Goal: Information Seeking & Learning: Learn about a topic

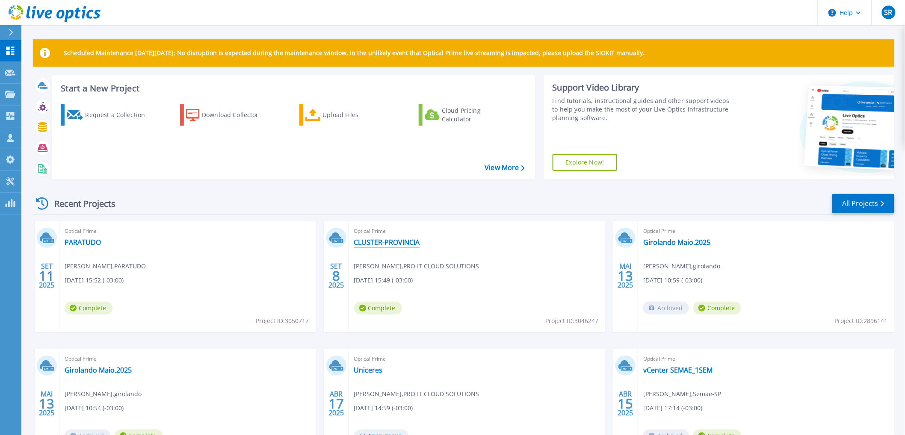
click at [386, 244] on link "CLUSTER-PROVINCIA" at bounding box center [387, 242] width 66 height 9
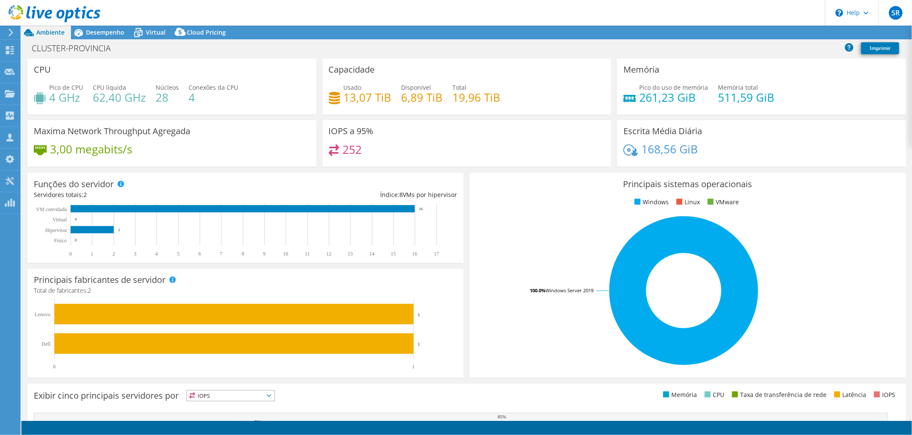
select select "USD"
click at [101, 34] on span "Desempenho" at bounding box center [105, 32] width 38 height 8
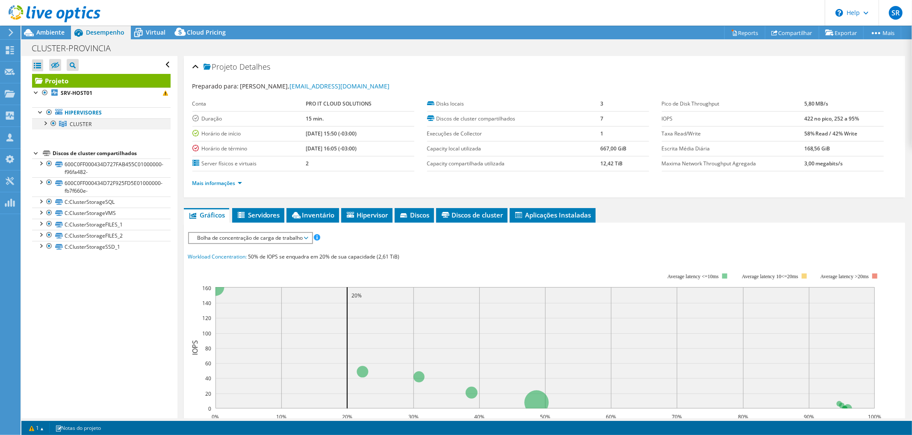
click at [44, 123] on div at bounding box center [45, 122] width 9 height 9
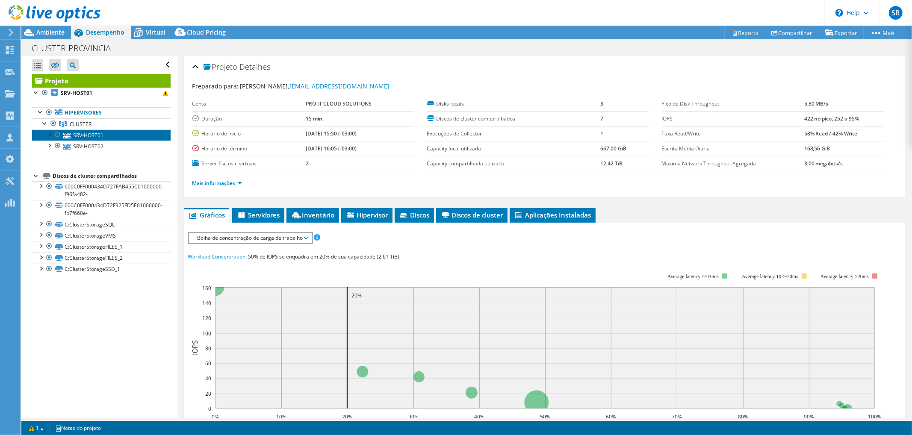
click at [75, 137] on link "SRV-HOST01" at bounding box center [101, 135] width 139 height 11
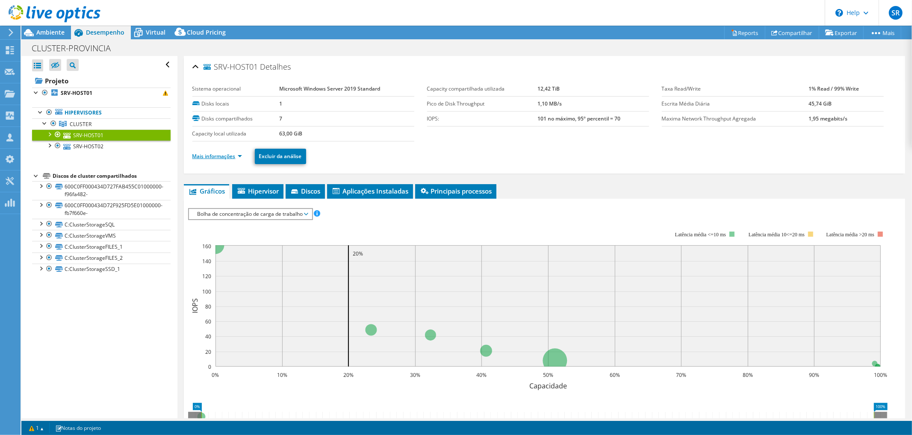
click at [224, 154] on link "Mais informações" at bounding box center [217, 156] width 50 height 7
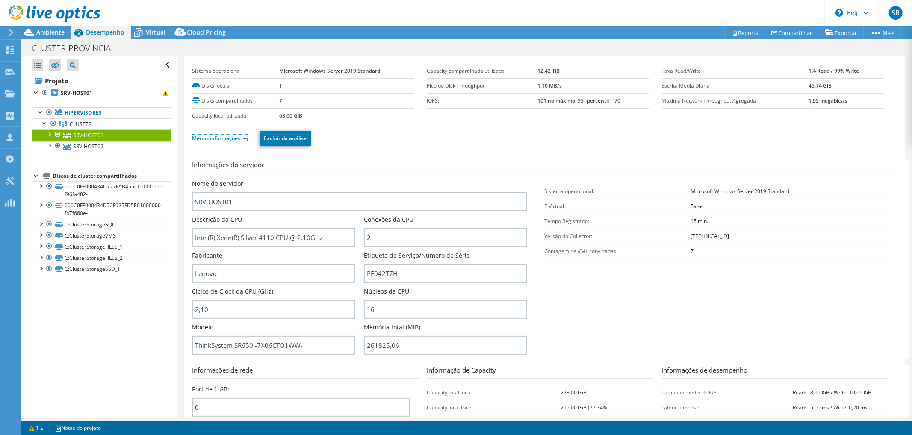
scroll to position [14, 0]
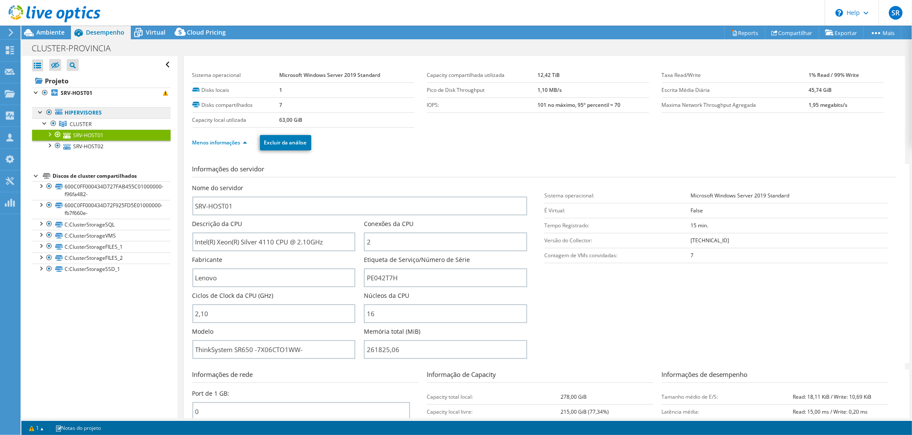
click at [76, 114] on link "Hipervisores" at bounding box center [101, 112] width 139 height 11
click at [74, 97] on link "SRV-HOST01" at bounding box center [101, 93] width 139 height 11
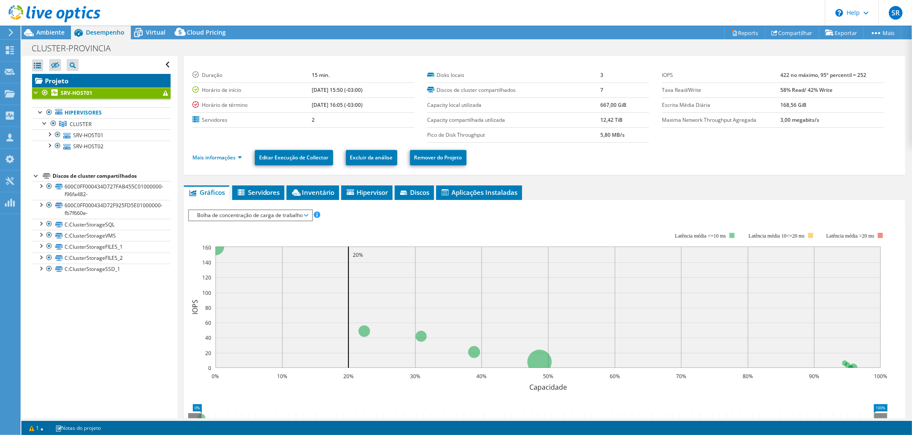
click at [62, 79] on link "Projeto" at bounding box center [101, 81] width 139 height 14
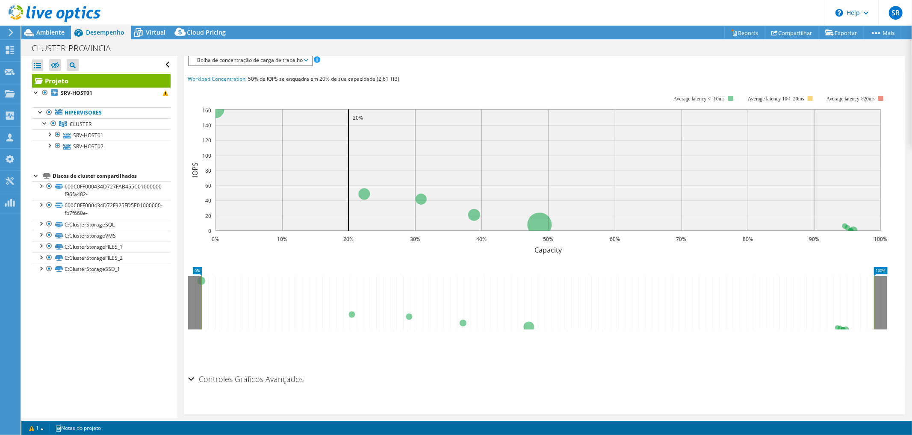
scroll to position [186, 0]
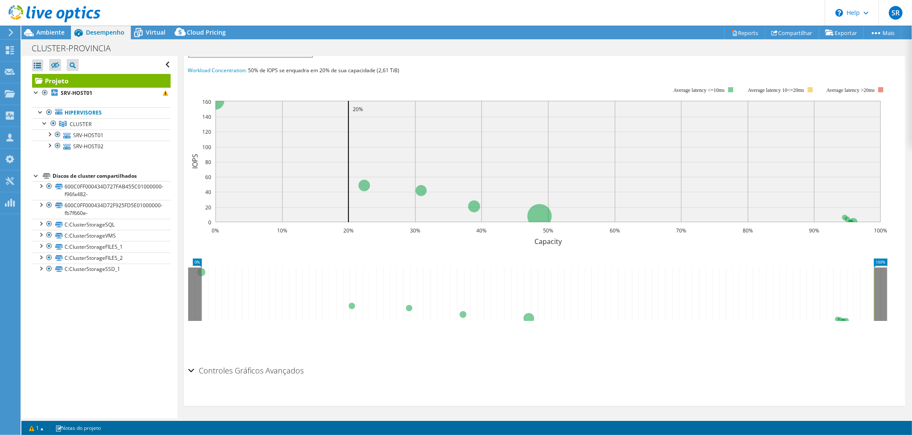
click at [327, 187] on rect at bounding box center [547, 161] width 665 height 121
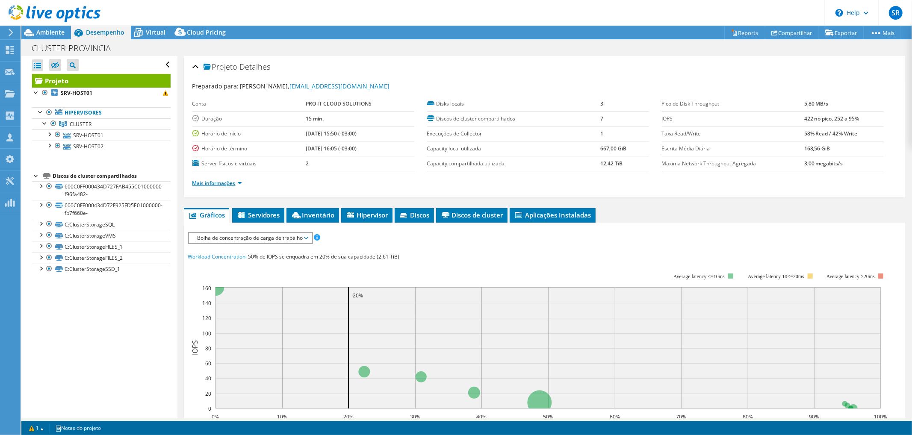
click at [221, 185] on link "Mais informações" at bounding box center [217, 183] width 50 height 7
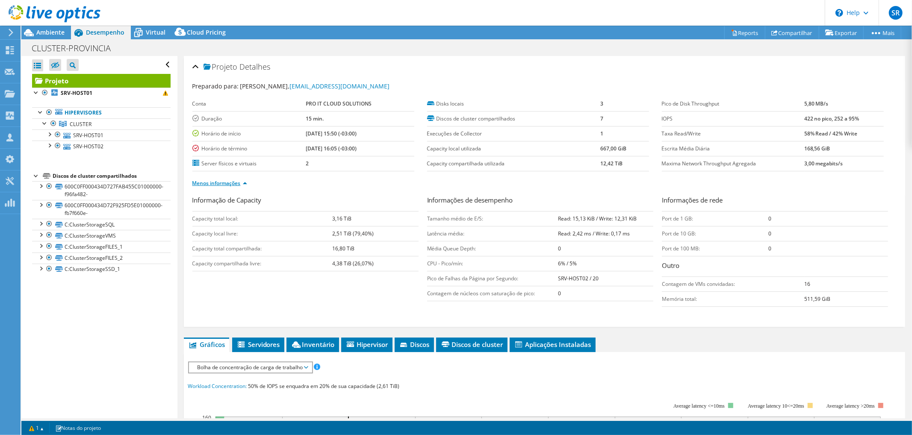
click at [221, 185] on link "Menos informações" at bounding box center [219, 183] width 55 height 7
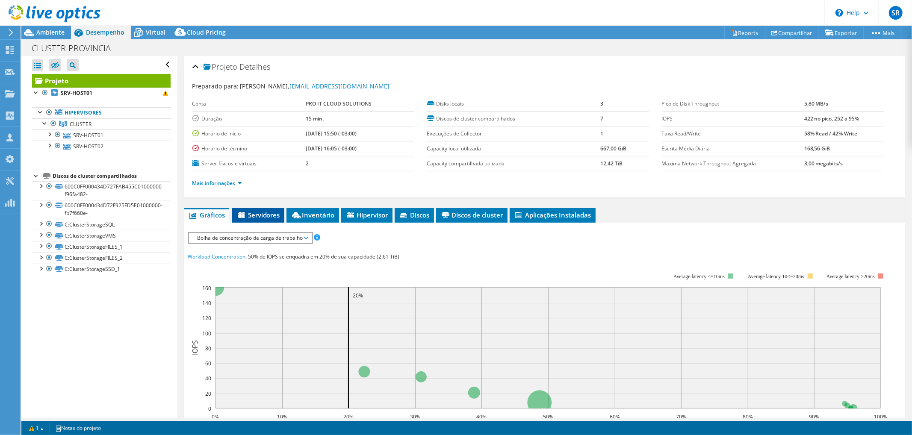
click at [255, 208] on li "Servidores" at bounding box center [258, 215] width 52 height 15
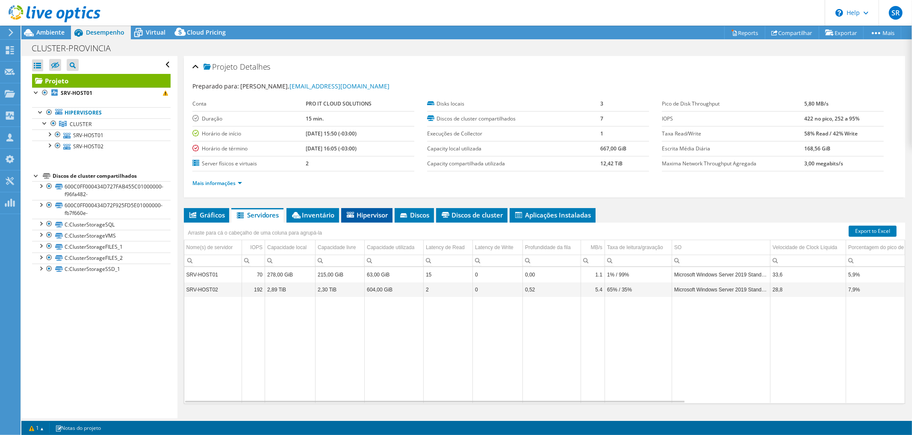
click at [369, 213] on span "Hipervisor" at bounding box center [366, 215] width 43 height 9
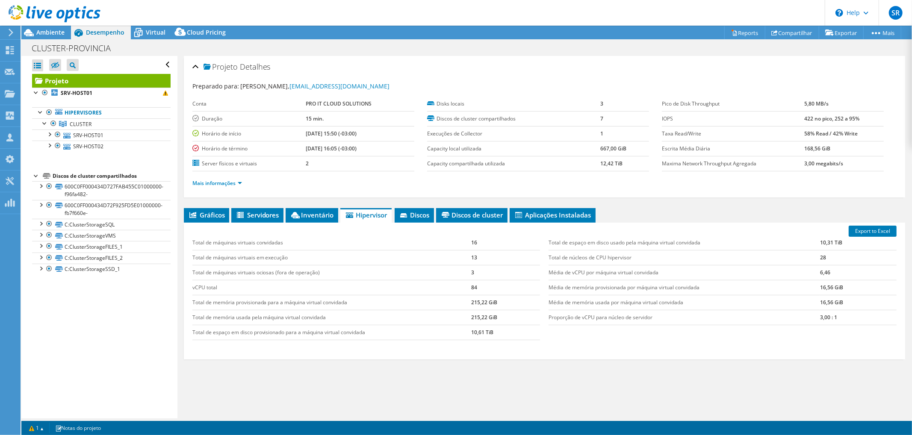
drag, startPoint x: 369, startPoint y: 213, endPoint x: 651, endPoint y: 211, distance: 281.8
click at [651, 211] on ul "Gráficos Servidores Inventário Hipervisor Discos Discos de cluster Aplicações I…" at bounding box center [544, 215] width 721 height 15
click at [331, 213] on span "Inventário" at bounding box center [312, 215] width 44 height 9
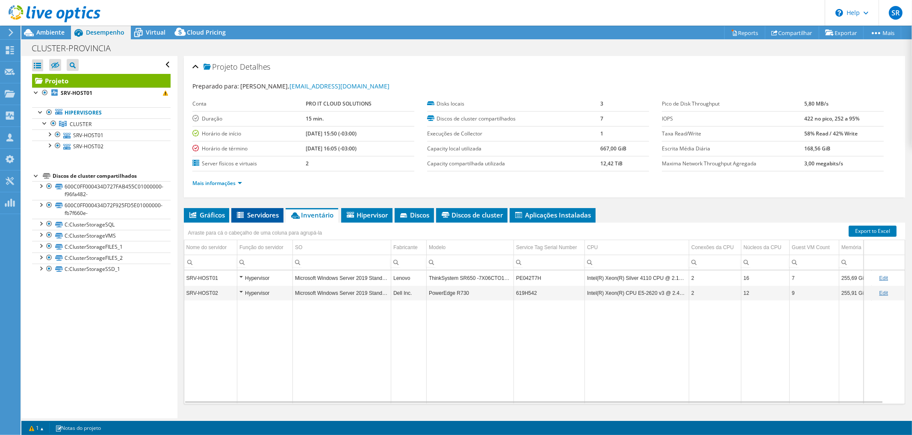
click at [258, 217] on span "Servidores" at bounding box center [258, 215] width 44 height 9
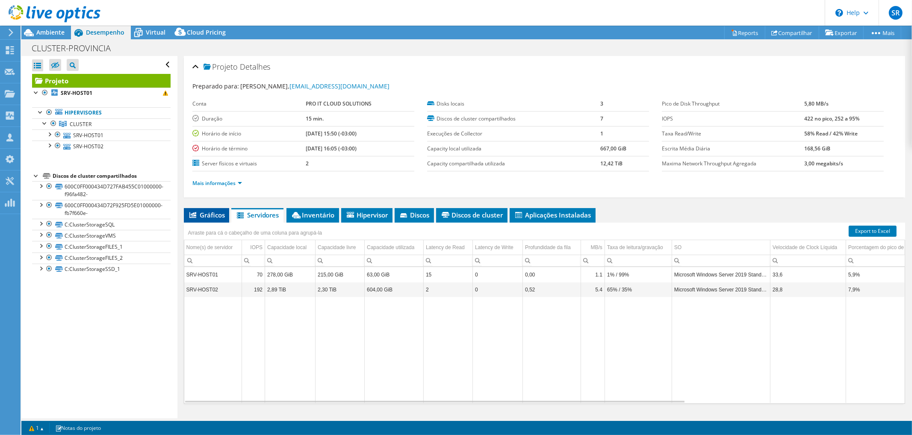
click at [202, 211] on span "Gráficos" at bounding box center [206, 215] width 37 height 9
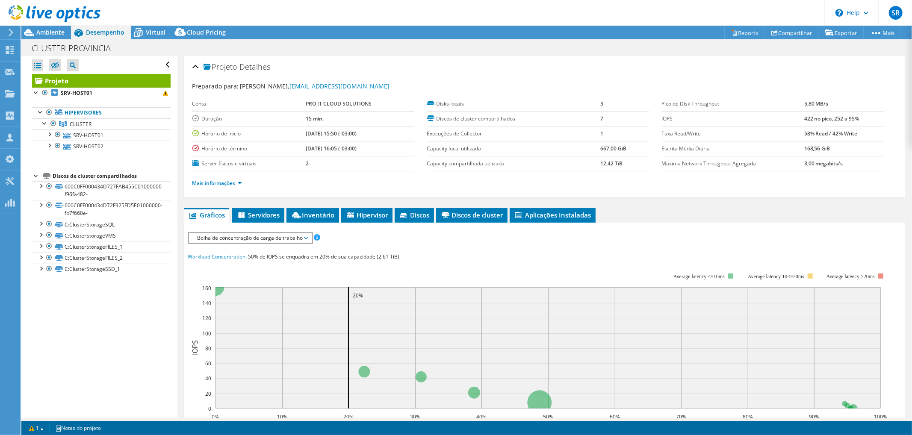
click at [230, 186] on li "Mais informações" at bounding box center [219, 183] width 55 height 9
click at [224, 183] on link "Mais informações" at bounding box center [217, 183] width 50 height 7
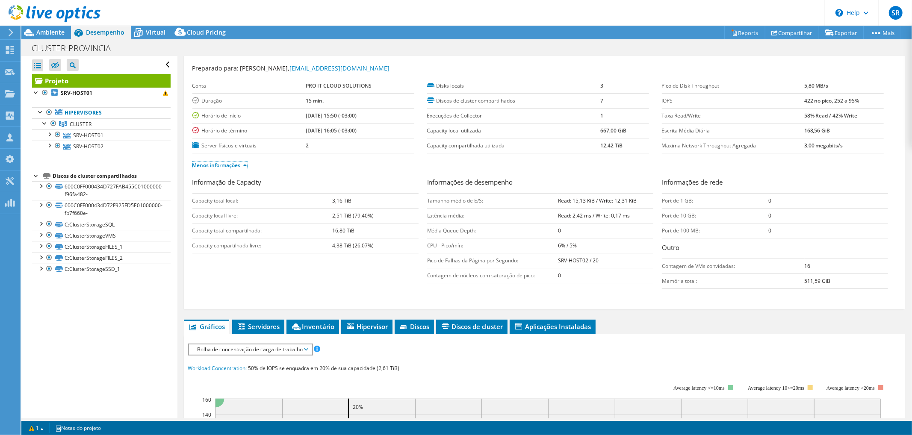
scroll to position [18, 0]
click at [75, 89] on b "SRV-HOST01" at bounding box center [77, 92] width 32 height 7
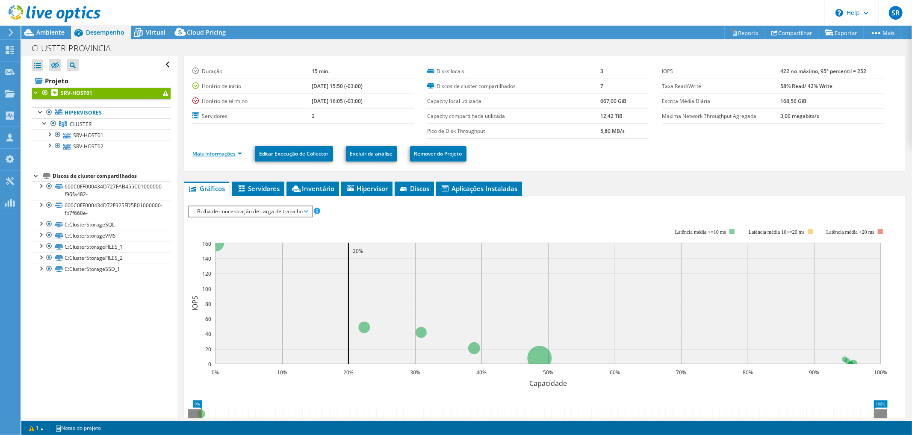
click at [213, 153] on link "Mais informações" at bounding box center [217, 153] width 50 height 7
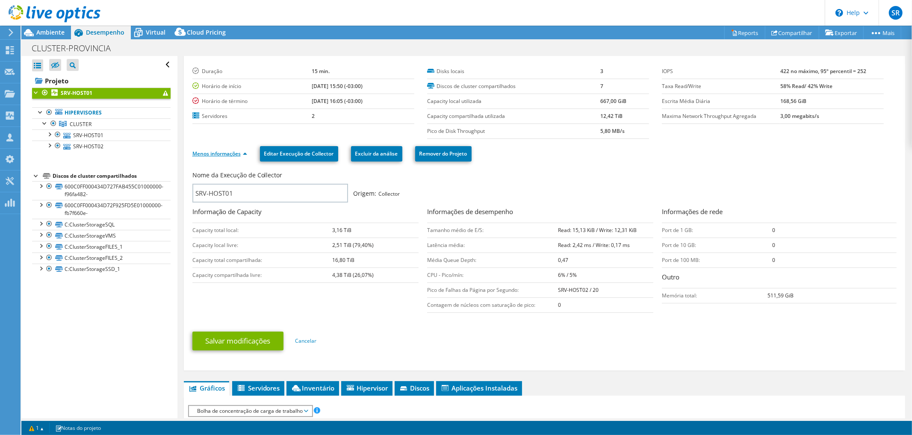
scroll to position [0, 0]
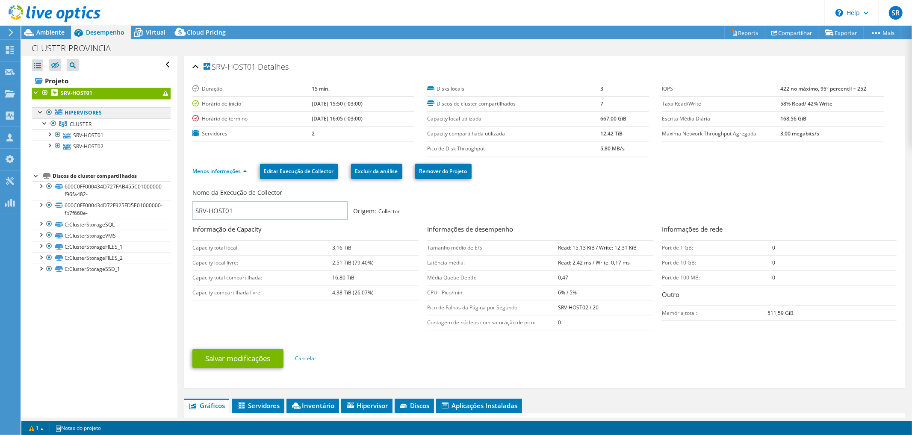
click at [86, 118] on link "Hipervisores" at bounding box center [101, 112] width 139 height 11
click at [87, 130] on link "SRV-HOST01" at bounding box center [101, 135] width 139 height 11
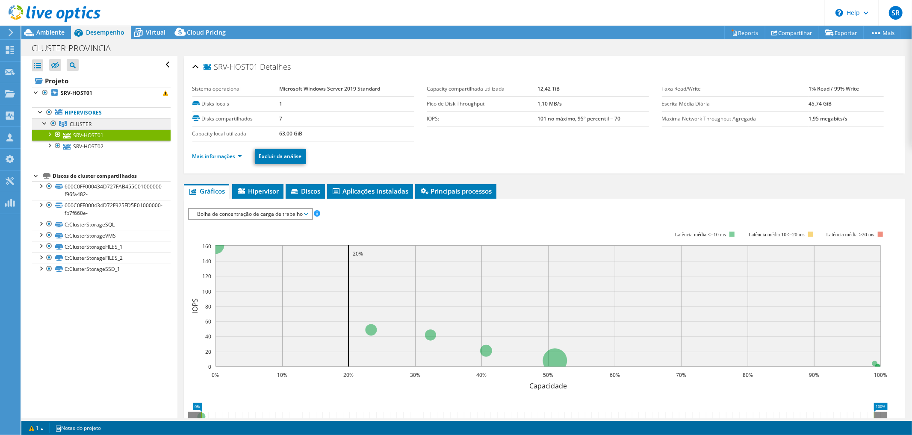
click at [87, 121] on span "CLUSTER" at bounding box center [81, 124] width 22 height 7
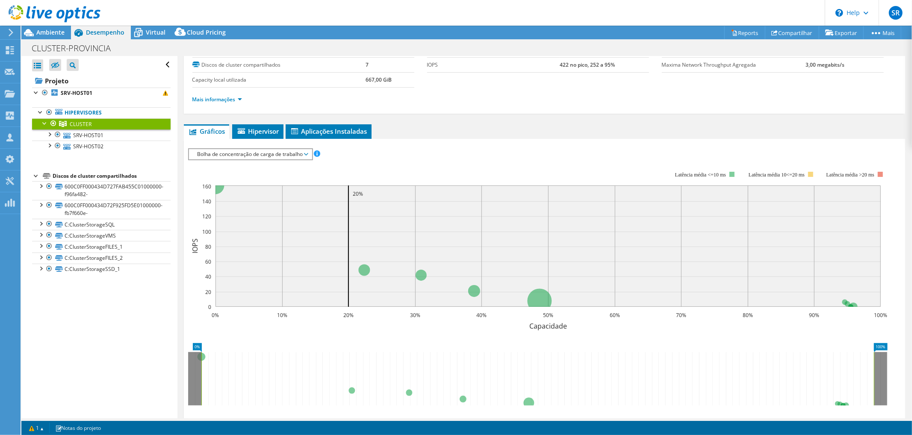
scroll to position [48, 0]
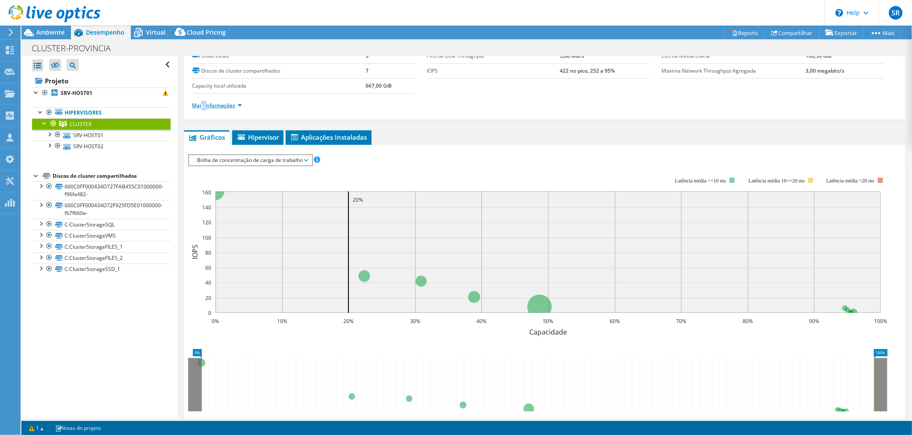
drag, startPoint x: 202, startPoint y: 101, endPoint x: 210, endPoint y: 107, distance: 9.7
click at [210, 107] on li "Mais informações" at bounding box center [219, 105] width 55 height 9
click at [210, 107] on link "Mais informações" at bounding box center [217, 105] width 50 height 7
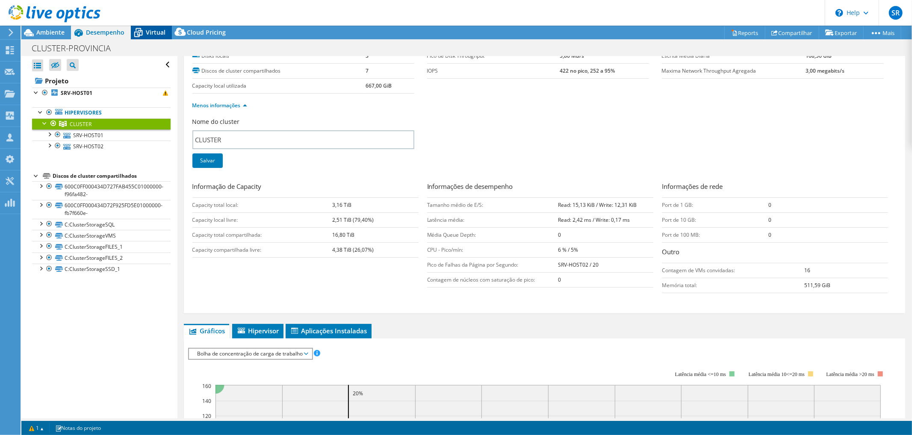
click at [156, 33] on span "Virtual" at bounding box center [156, 32] width 20 height 8
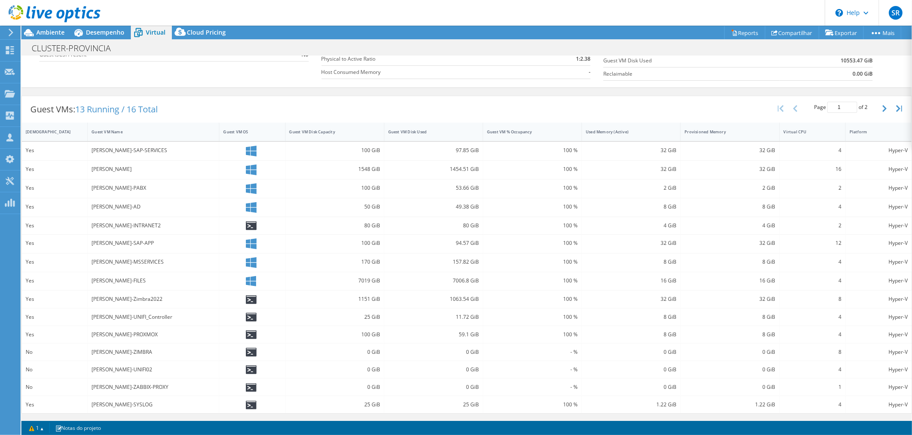
scroll to position [0, 0]
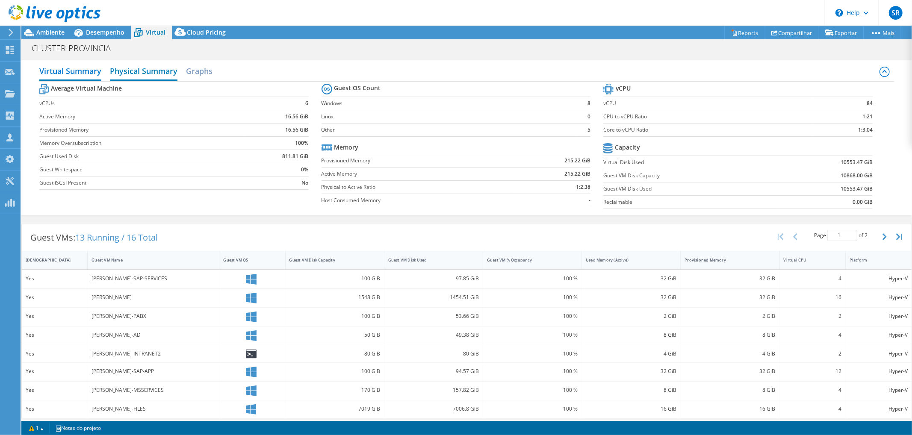
click at [151, 68] on h2 "Physical Summary" at bounding box center [144, 71] width 68 height 19
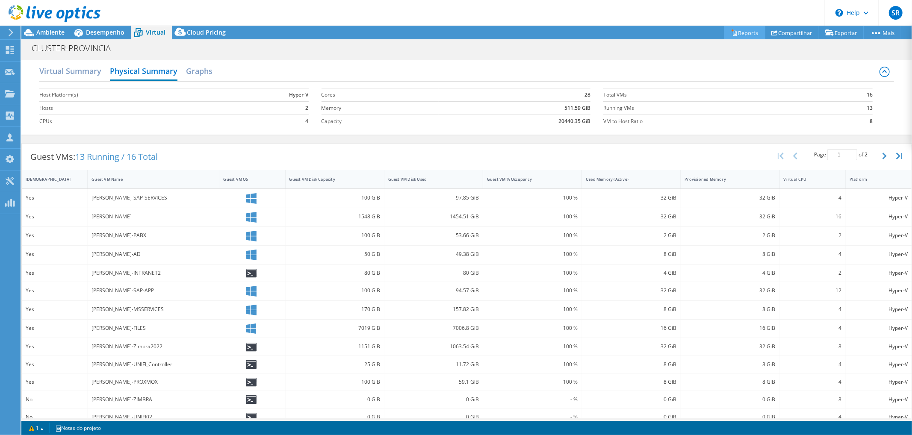
click at [731, 31] on icon at bounding box center [734, 33] width 6 height 6
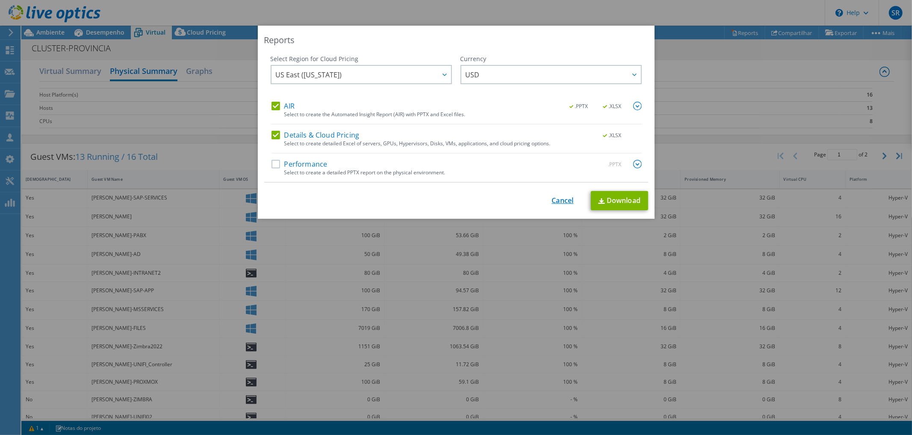
click at [555, 203] on link "Cancel" at bounding box center [563, 201] width 22 height 8
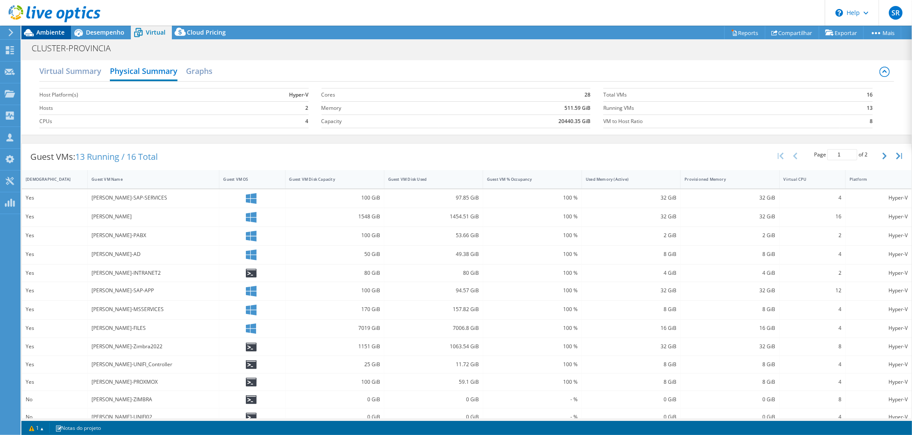
click at [49, 38] on div "Ambiente" at bounding box center [46, 33] width 50 height 14
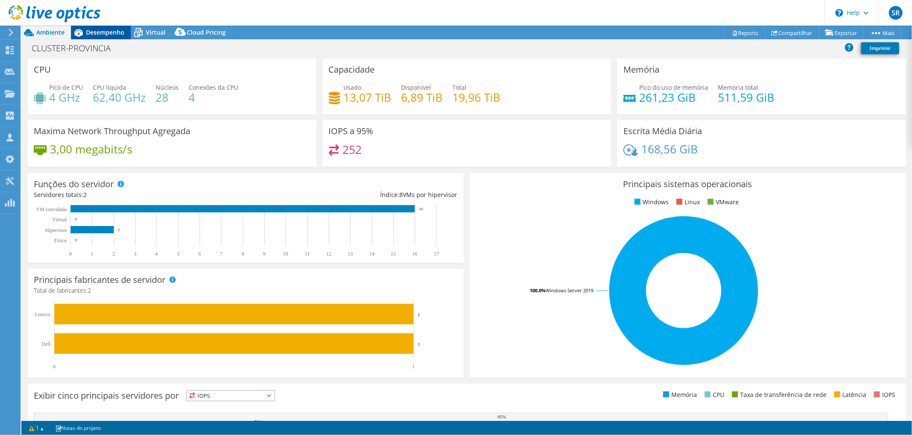
click at [92, 32] on span "Desempenho" at bounding box center [105, 32] width 38 height 8
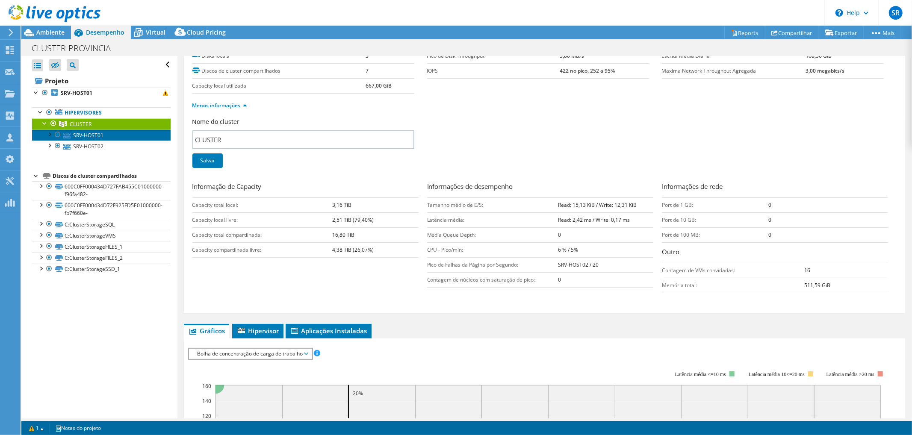
click at [94, 135] on link "SRV-HOST01" at bounding box center [101, 135] width 139 height 11
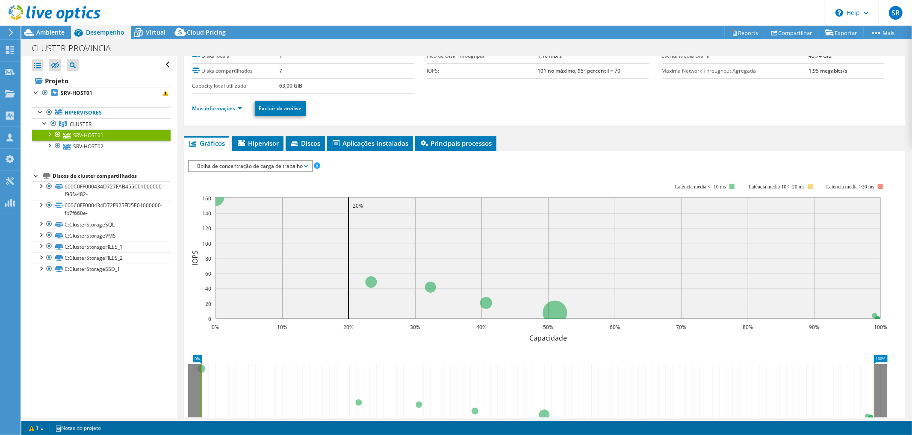
click at [210, 107] on link "Mais informações" at bounding box center [217, 108] width 50 height 7
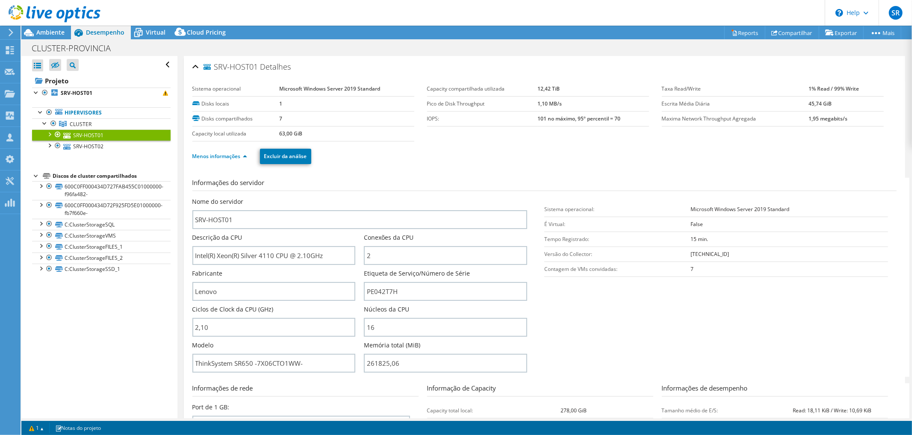
click at [410, 174] on div "Informações do servidor Nome do servidor SRV-HOST01 Descrição da CPU Intel(R) X…" at bounding box center [544, 365] width 704 height 388
click at [88, 144] on link "SRV-HOST02" at bounding box center [101, 146] width 139 height 11
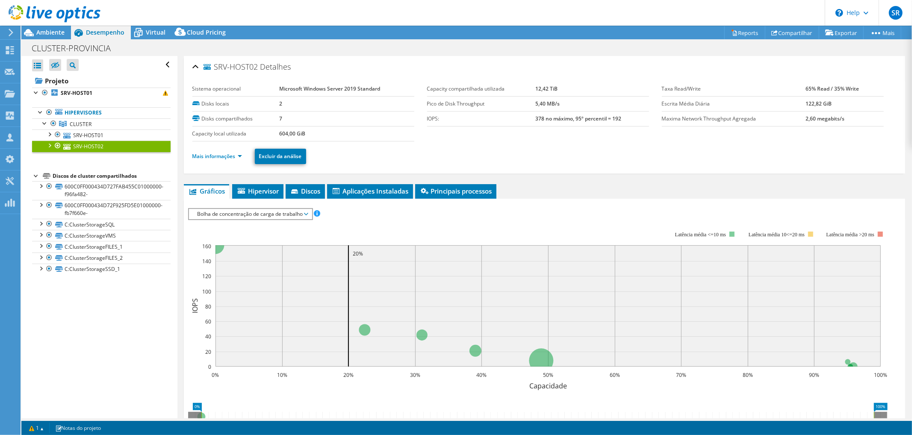
scroll to position [47, 0]
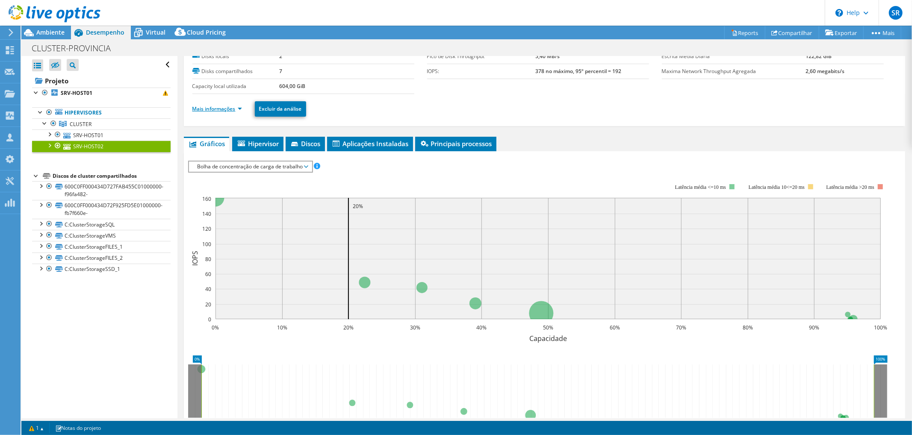
click at [198, 106] on link "Mais informações" at bounding box center [217, 108] width 50 height 7
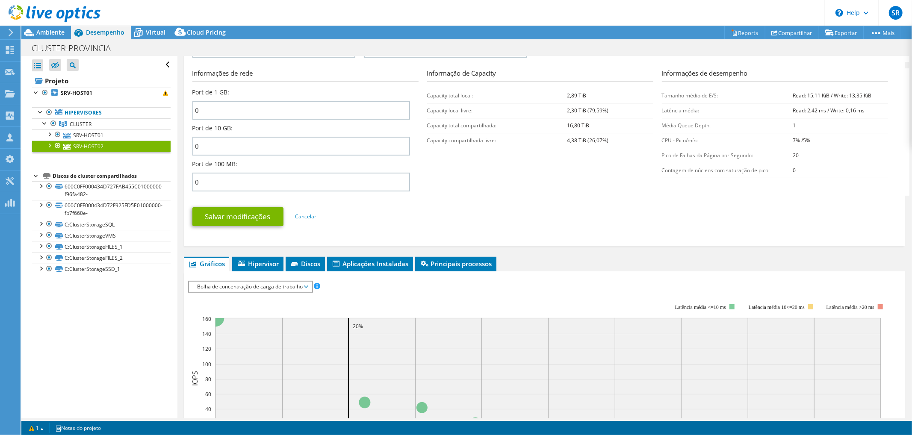
scroll to position [190, 0]
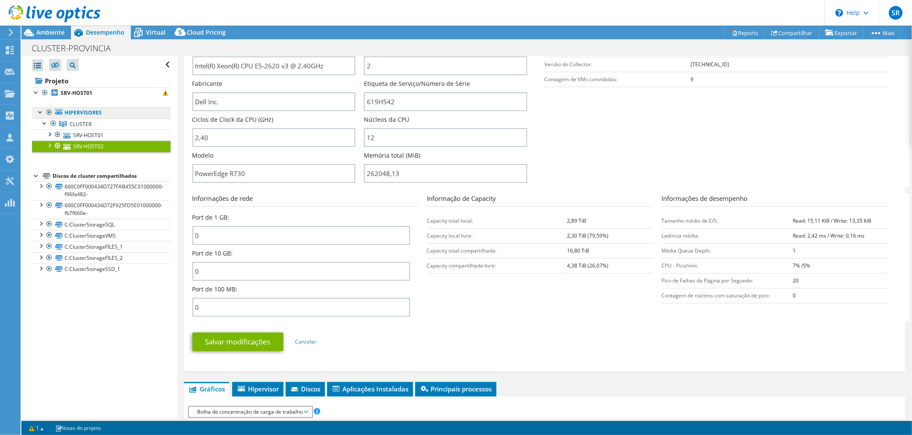
click at [62, 113] on link "Hipervisores" at bounding box center [101, 112] width 139 height 11
click at [81, 117] on link "Hipervisores" at bounding box center [101, 112] width 139 height 11
click at [79, 124] on span "CLUSTER" at bounding box center [81, 124] width 22 height 7
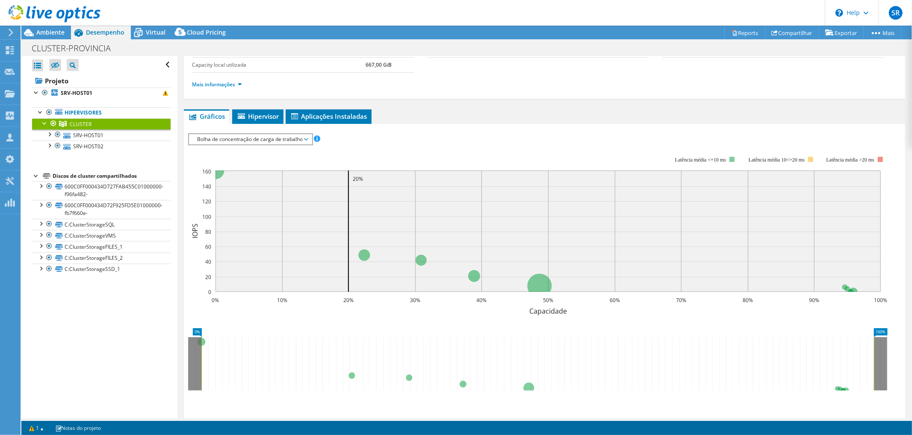
scroll to position [0, 0]
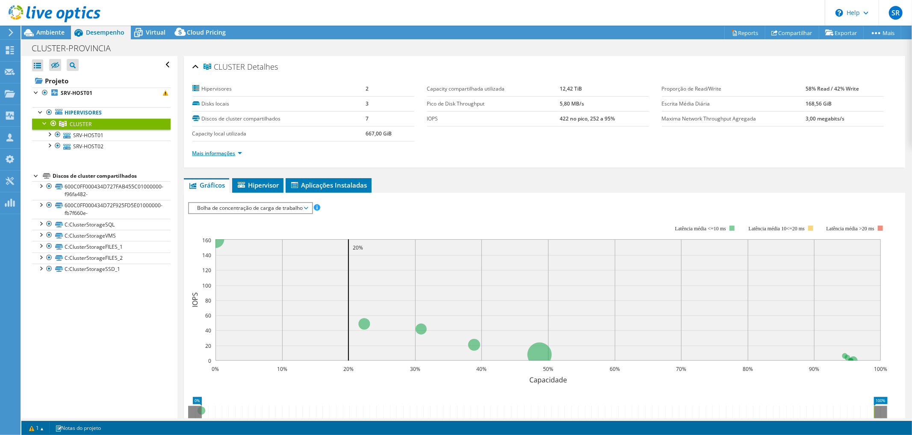
click at [227, 154] on link "Mais informações" at bounding box center [217, 153] width 50 height 7
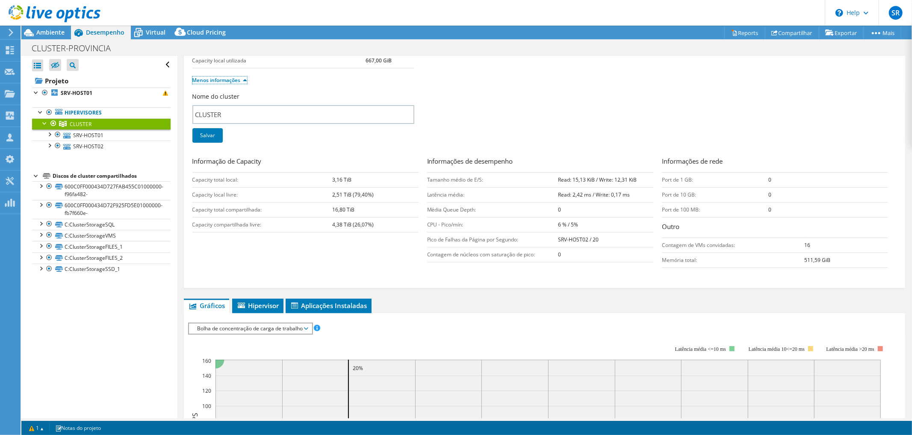
scroll to position [142, 0]
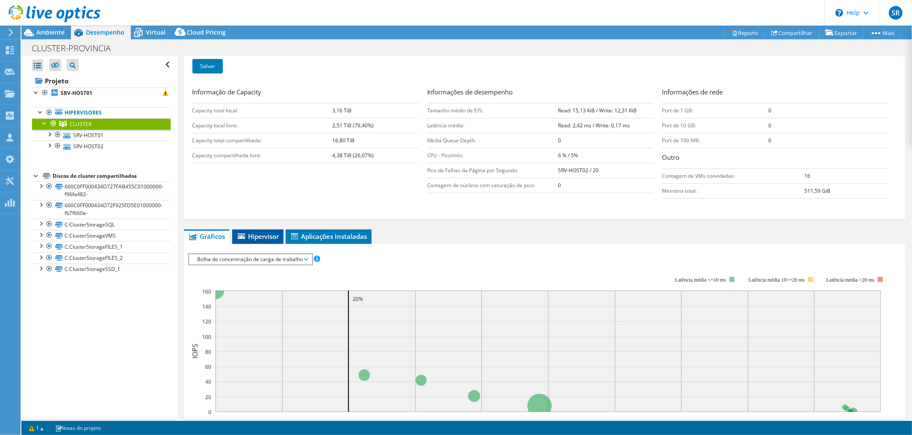
click at [243, 234] on icon at bounding box center [241, 236] width 7 height 6
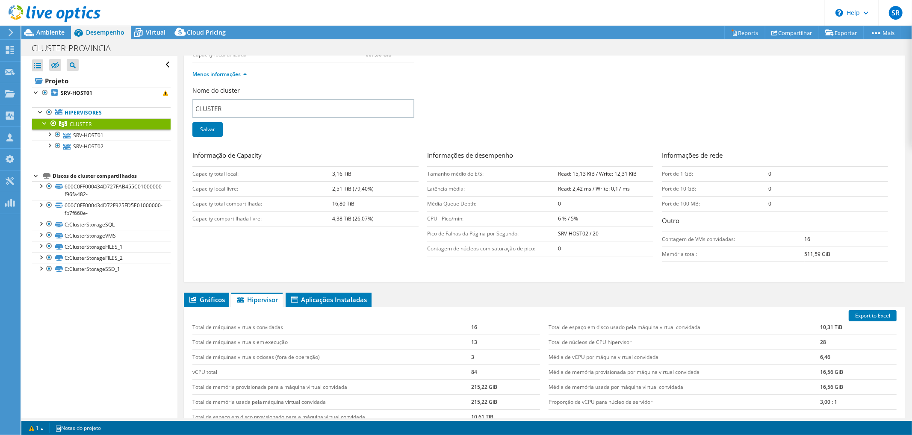
scroll to position [181, 0]
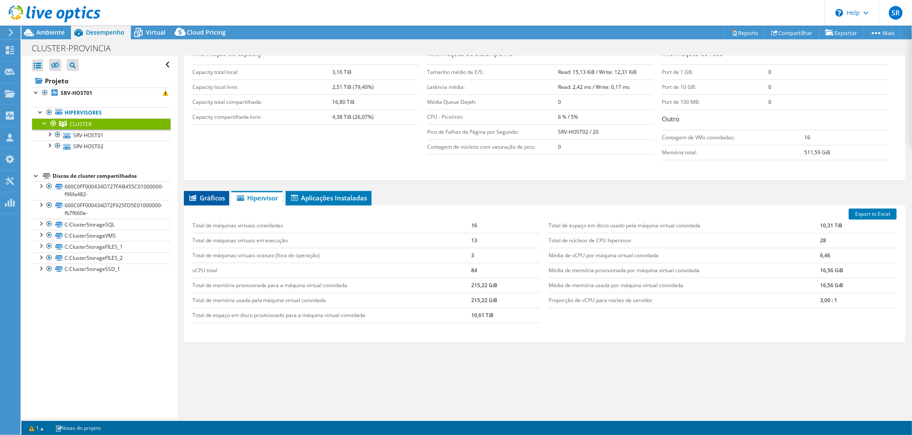
click at [215, 197] on span "Gráficos" at bounding box center [206, 198] width 37 height 9
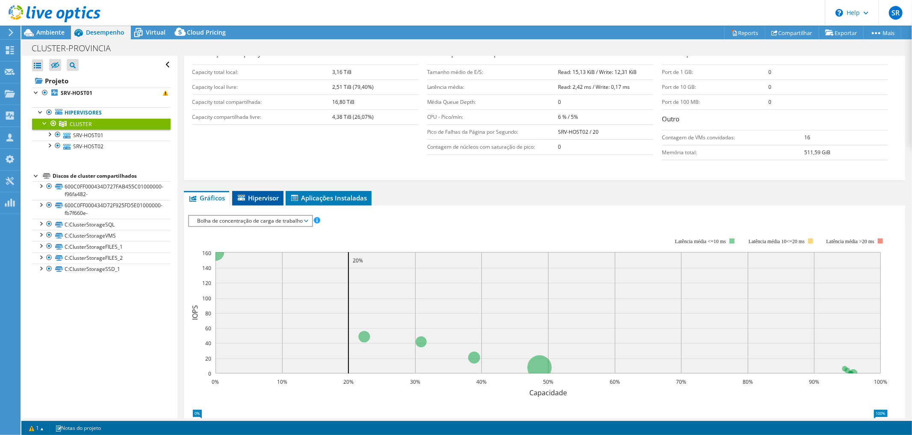
click at [254, 195] on span "Hipervisor" at bounding box center [257, 198] width 43 height 9
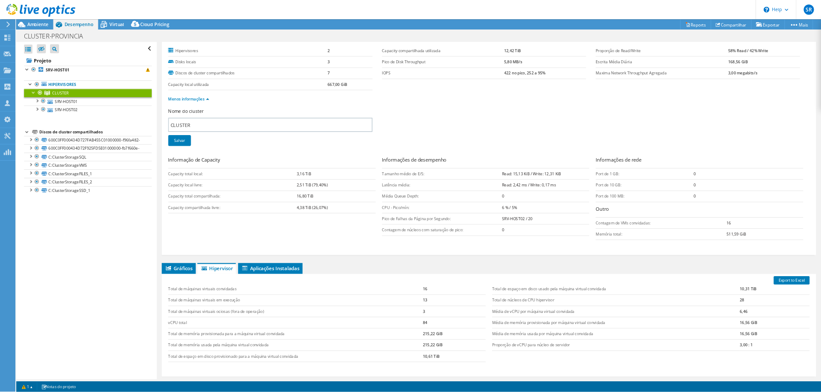
scroll to position [0, 0]
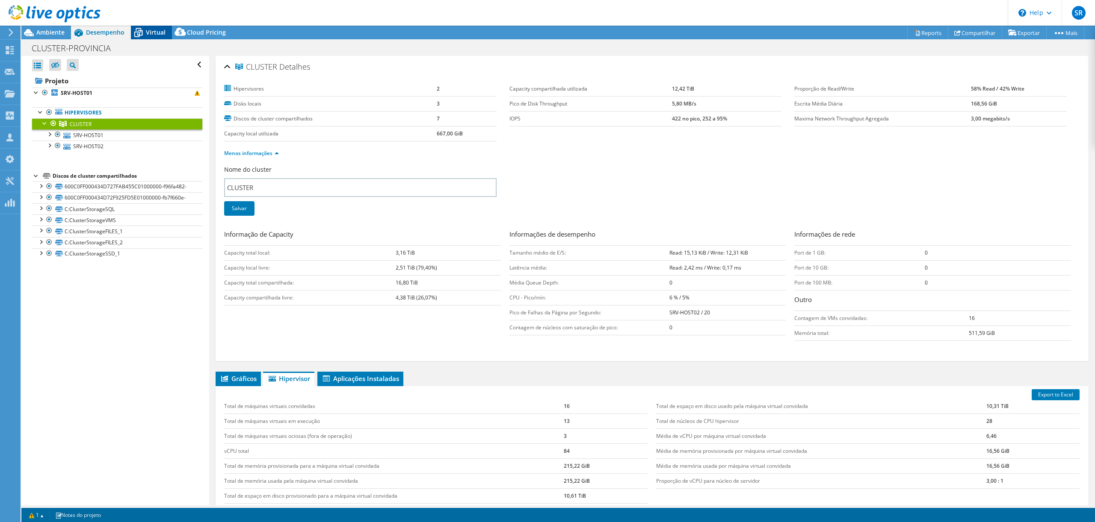
click at [156, 29] on span "Virtual" at bounding box center [156, 32] width 20 height 8
